Goal: Task Accomplishment & Management: Manage account settings

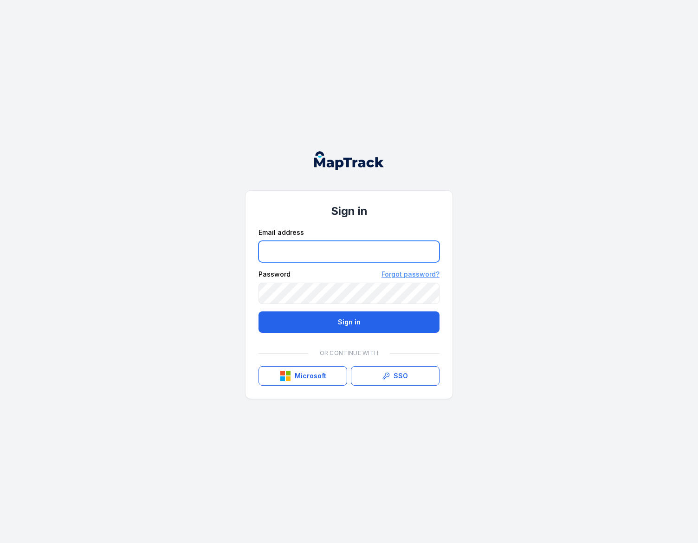
type input "**********"
click at [406, 274] on link "Forgot password?" at bounding box center [410, 273] width 58 height 9
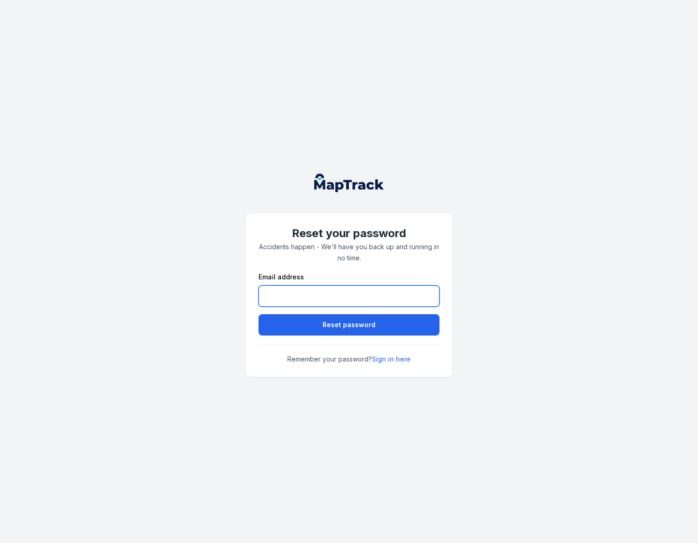
click at [283, 292] on input "email" at bounding box center [348, 295] width 181 height 21
type input "**********"
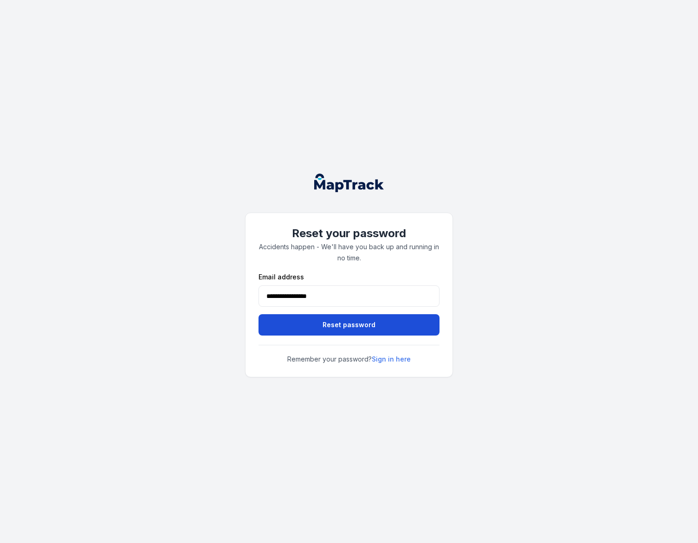
click at [308, 320] on button "Reset password" at bounding box center [348, 324] width 181 height 21
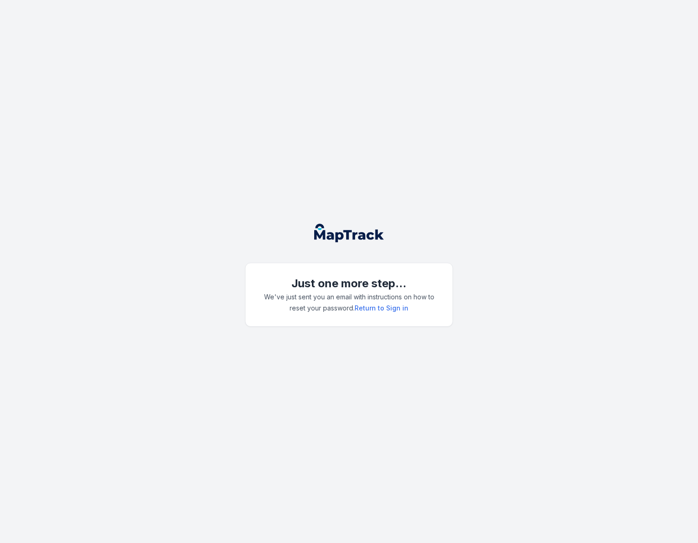
click at [229, 214] on div "Just one more step... We've just sent you an email with instructions on how to …" at bounding box center [349, 271] width 698 height 543
click at [565, 256] on div "Just one more step... We've just sent you an email with instructions on how to …" at bounding box center [349, 271] width 698 height 543
click at [323, 186] on div "Just one more step... We've just sent you an email with instructions on how to …" at bounding box center [349, 271] width 698 height 543
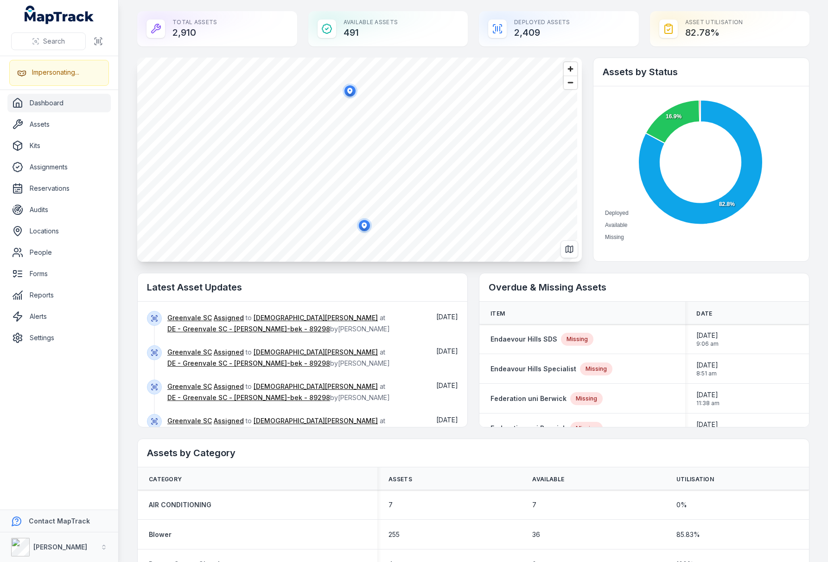
click at [126, 161] on main "Total Assets 2,910 Available Assets 491 Deployed Assets 2,409 Asset utilisation…" at bounding box center [474, 281] width 710 height 562
click at [102, 548] on icon "button" at bounding box center [104, 547] width 6 height 6
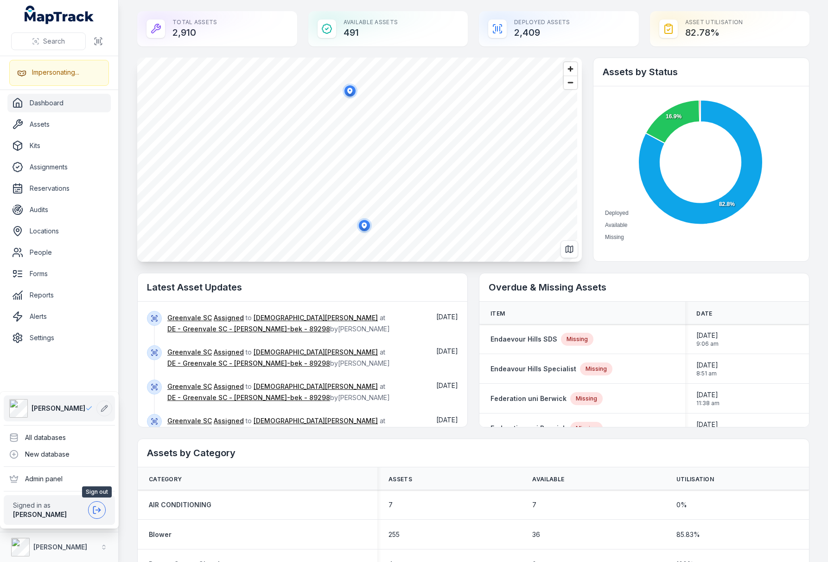
click at [98, 515] on button at bounding box center [97, 510] width 18 height 18
